Goal: Information Seeking & Learning: Learn about a topic

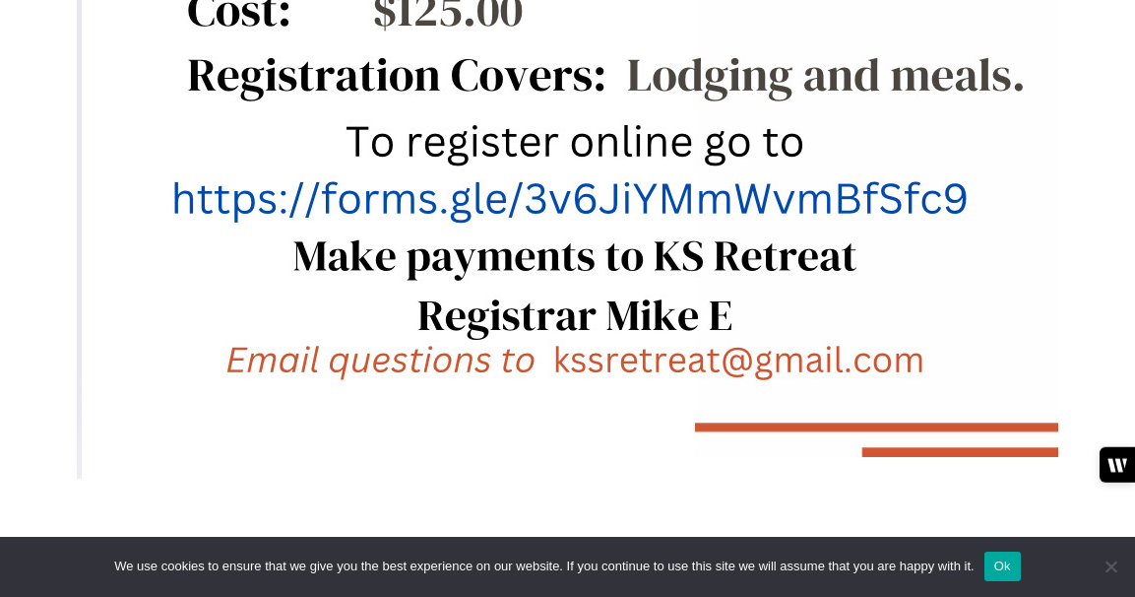
scroll to position [1546, 0]
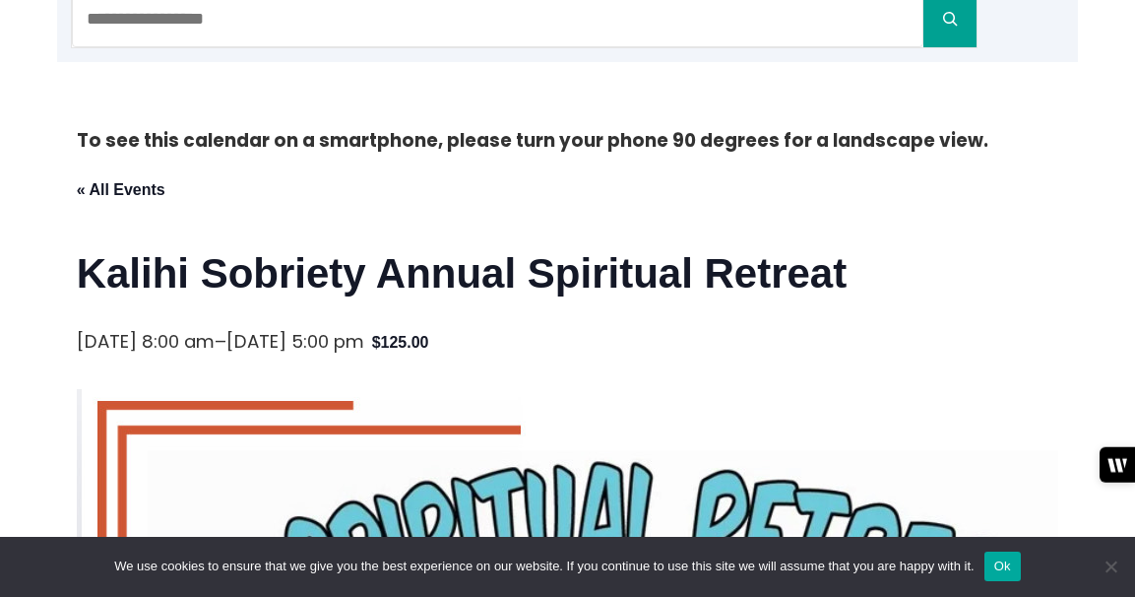
scroll to position [309, 0]
